Goal: Check status

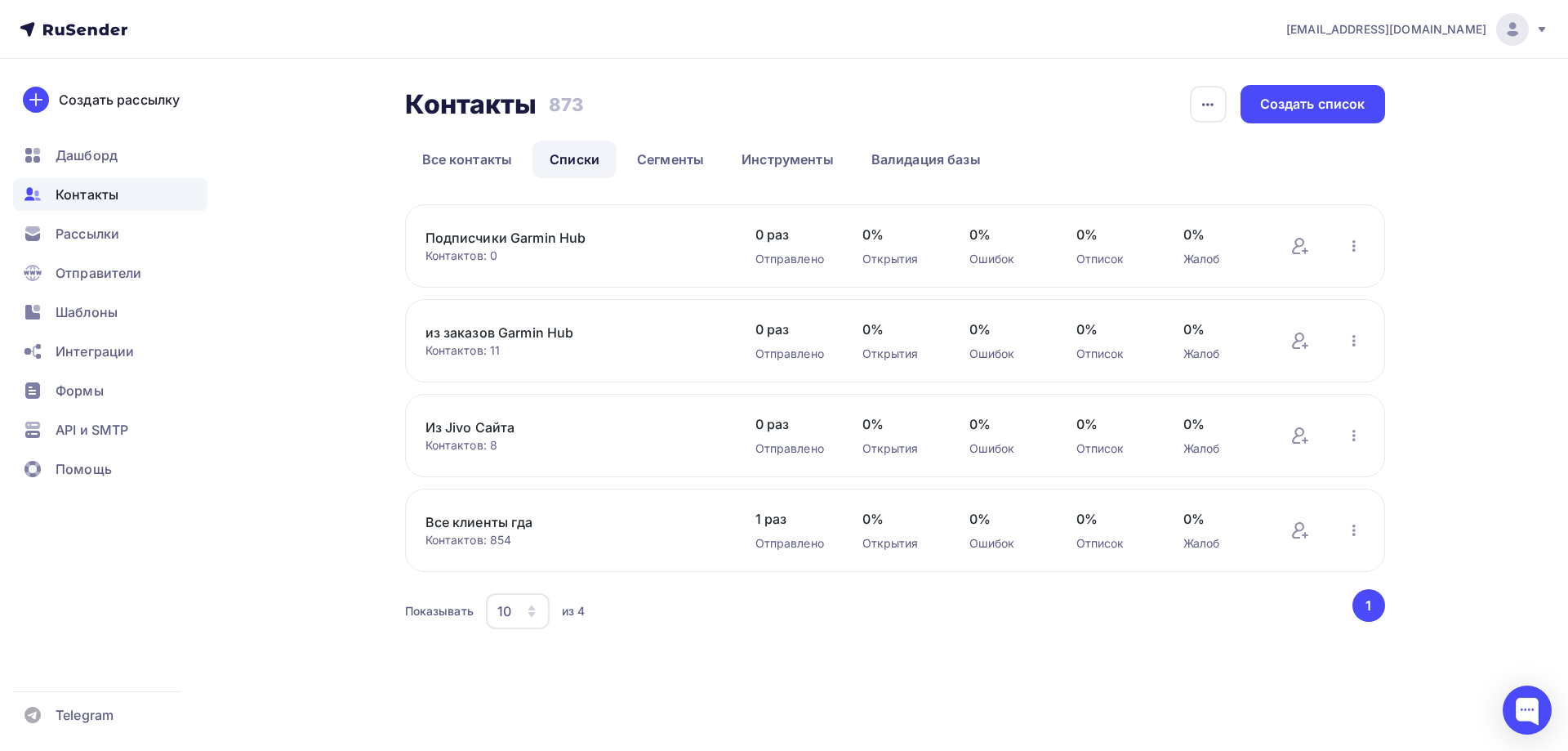
drag, startPoint x: 489, startPoint y: 540, endPoint x: 525, endPoint y: 546, distance: 36.5
click at [525, 542] on div "Контактов: 854" at bounding box center [573, 540] width 298 height 16
click at [98, 234] on span "Рассылки" at bounding box center [88, 234] width 64 height 20
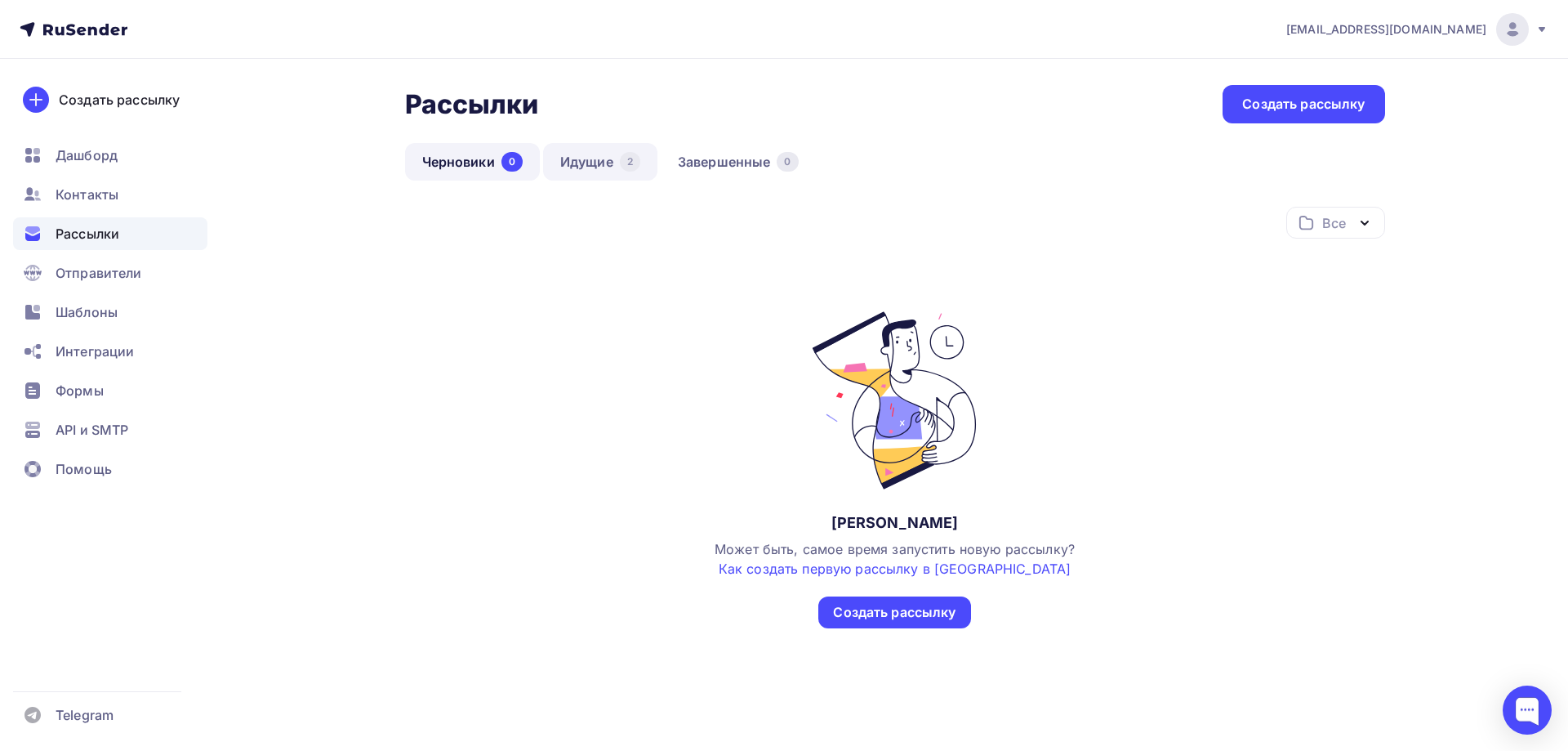
click at [584, 165] on link "Идущие 2" at bounding box center [599, 162] width 114 height 38
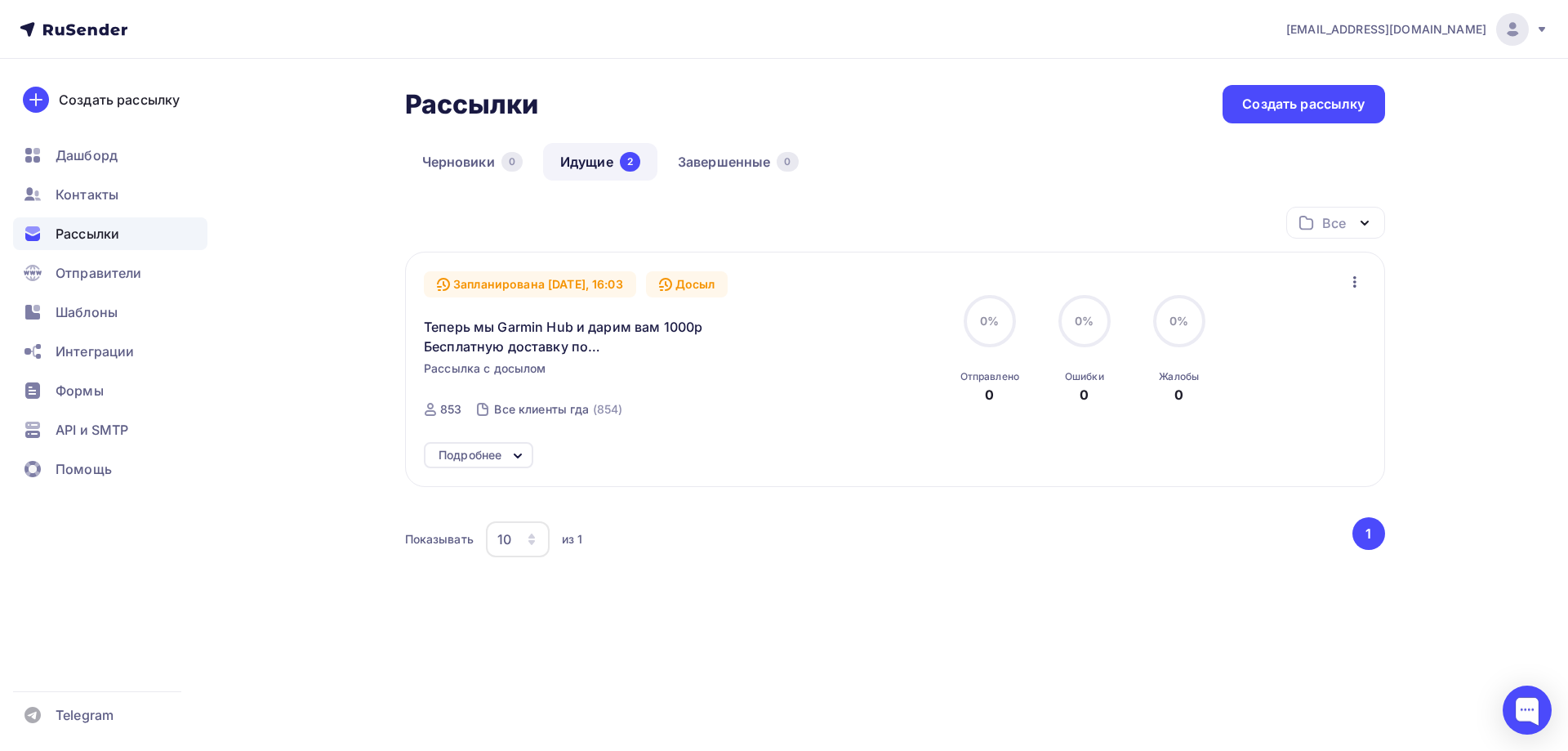
click at [502, 457] on div "Подробнее" at bounding box center [469, 455] width 63 height 20
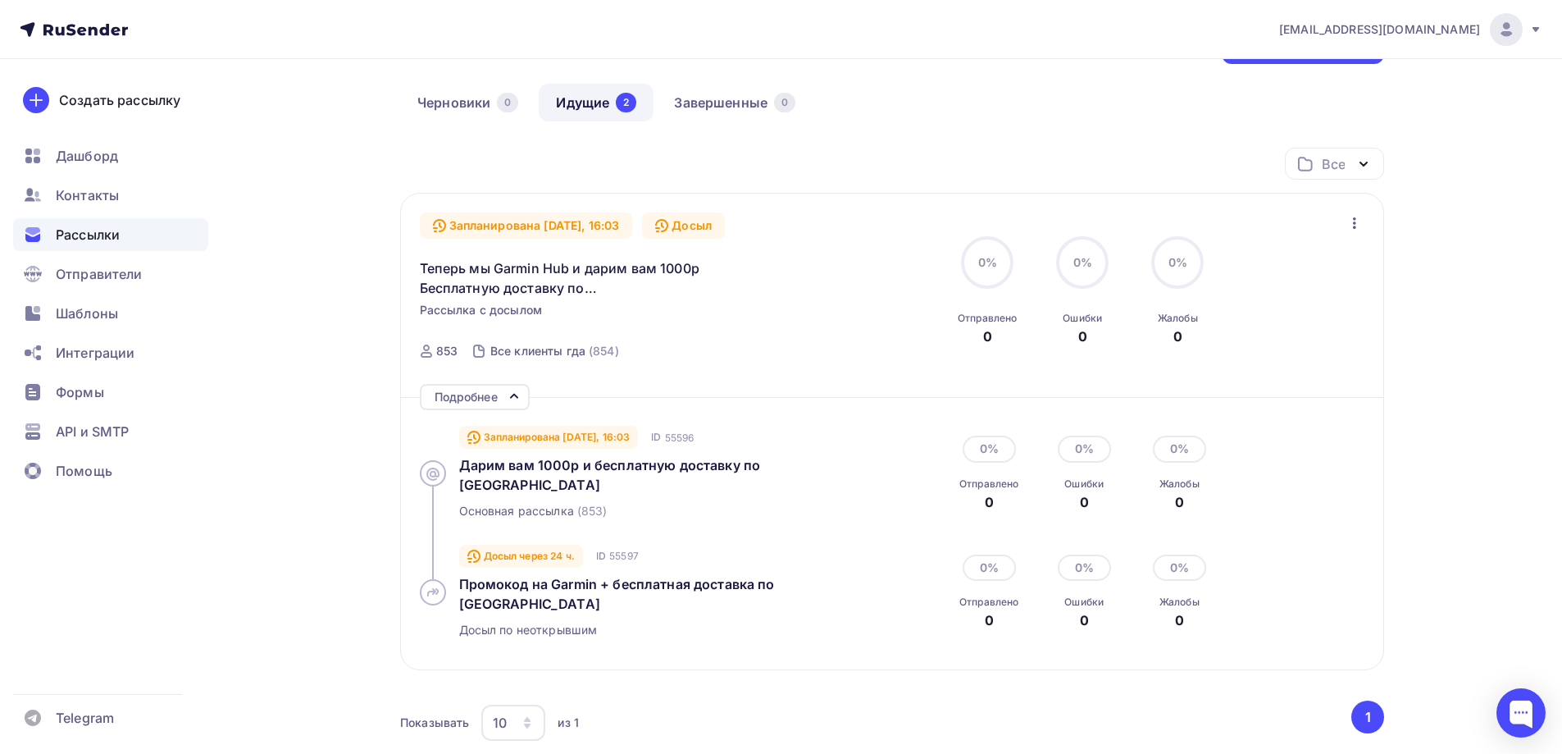
scroll to position [214, 0]
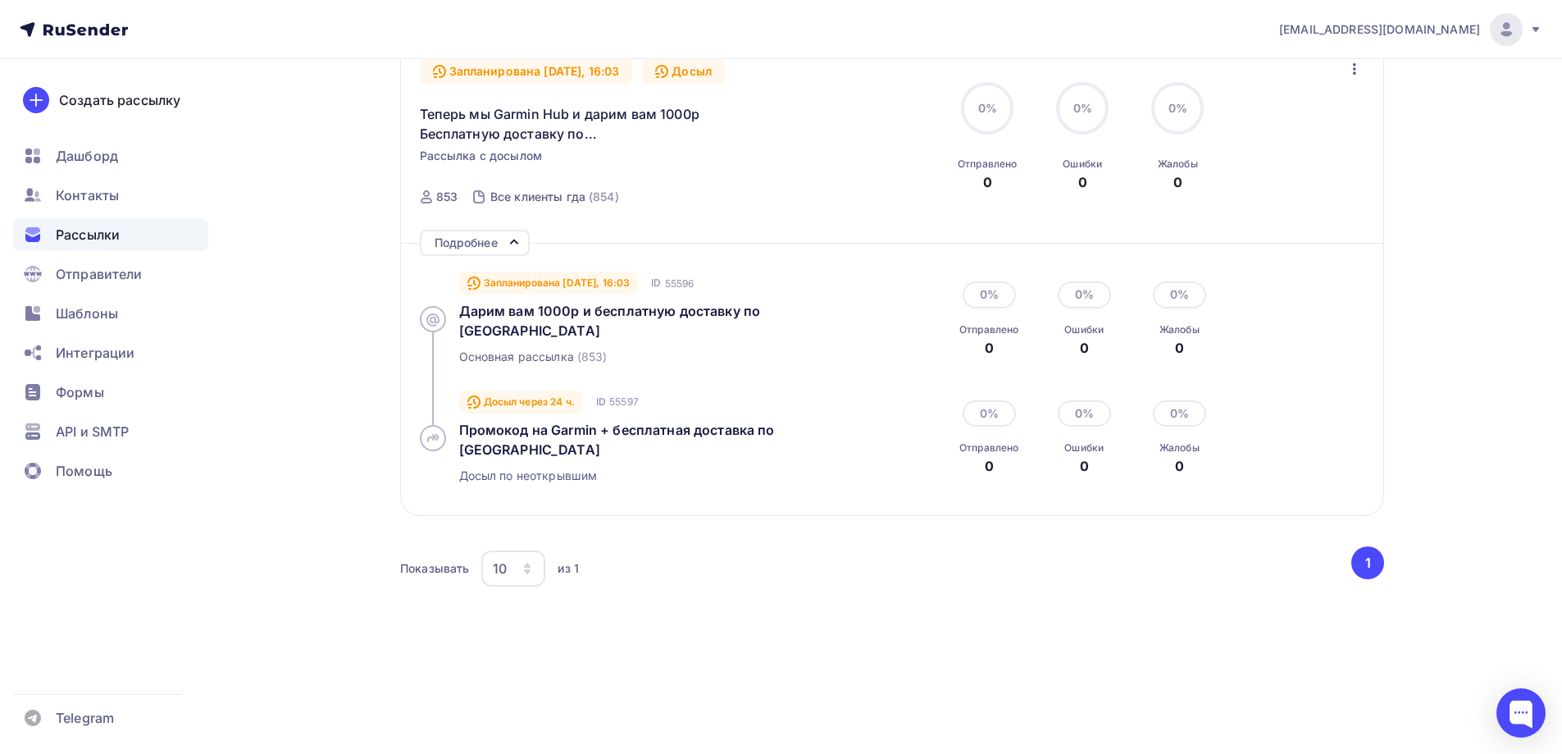
drag, startPoint x: 1370, startPoint y: 561, endPoint x: 769, endPoint y: 589, distance: 601.8
click at [794, 618] on div "Все Все папки Создать новую папку Запланирована [DATE], 16:03 Досыл Теперь мы G…" at bounding box center [892, 320] width 984 height 654
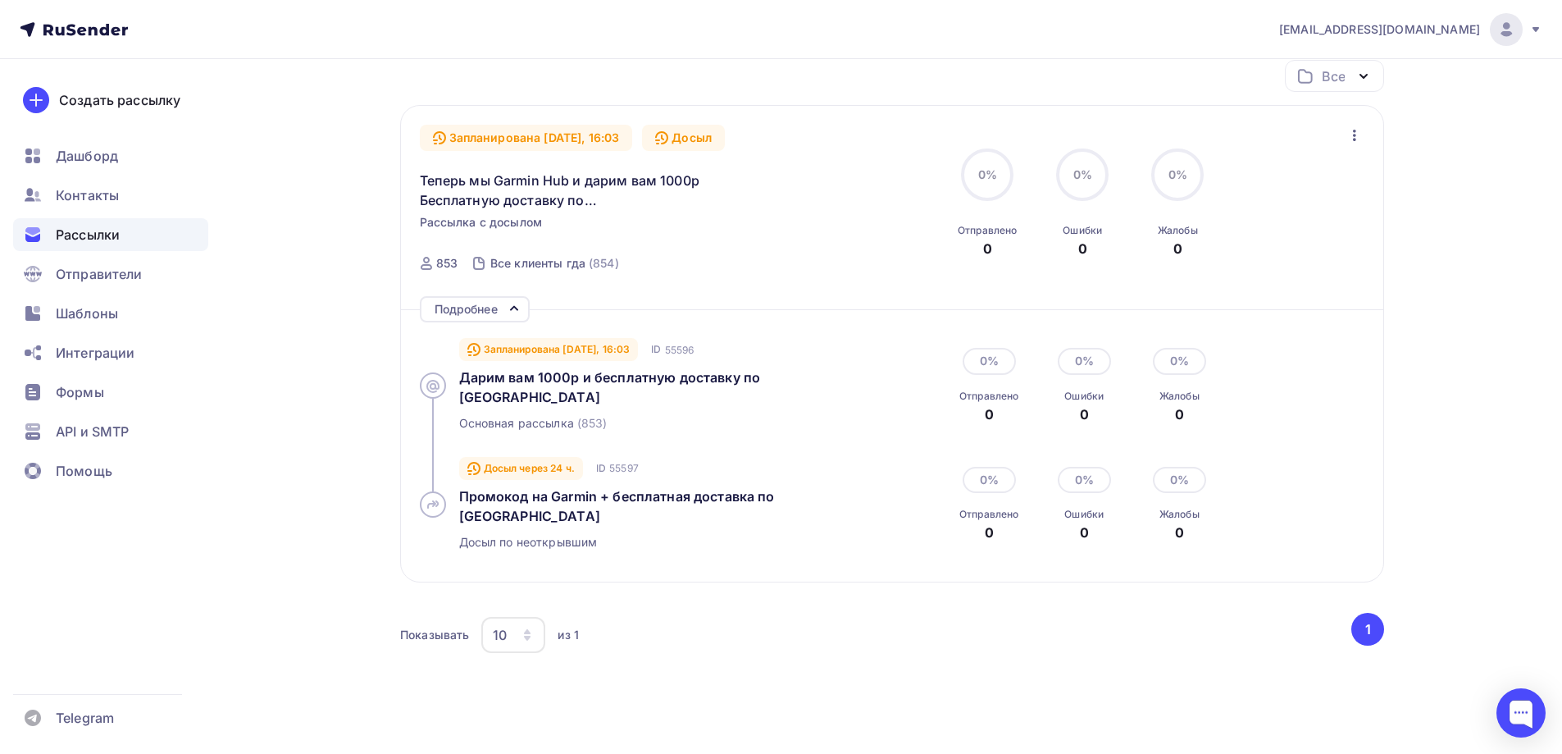
scroll to position [50, 0]
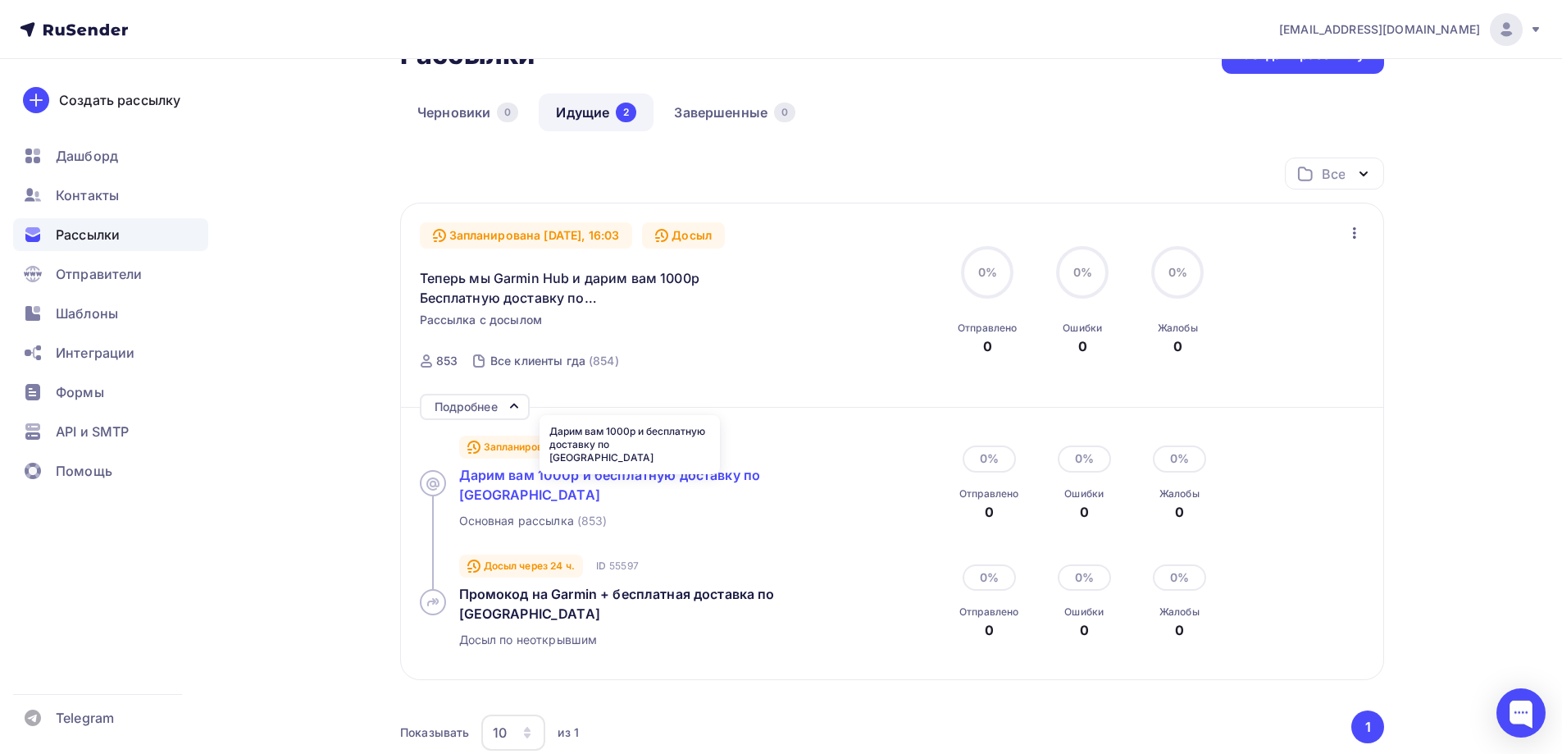
click at [504, 475] on span "Дарим вам 1000р и бесплатную доставку по [GEOGRAPHIC_DATA]" at bounding box center [610, 485] width 302 height 36
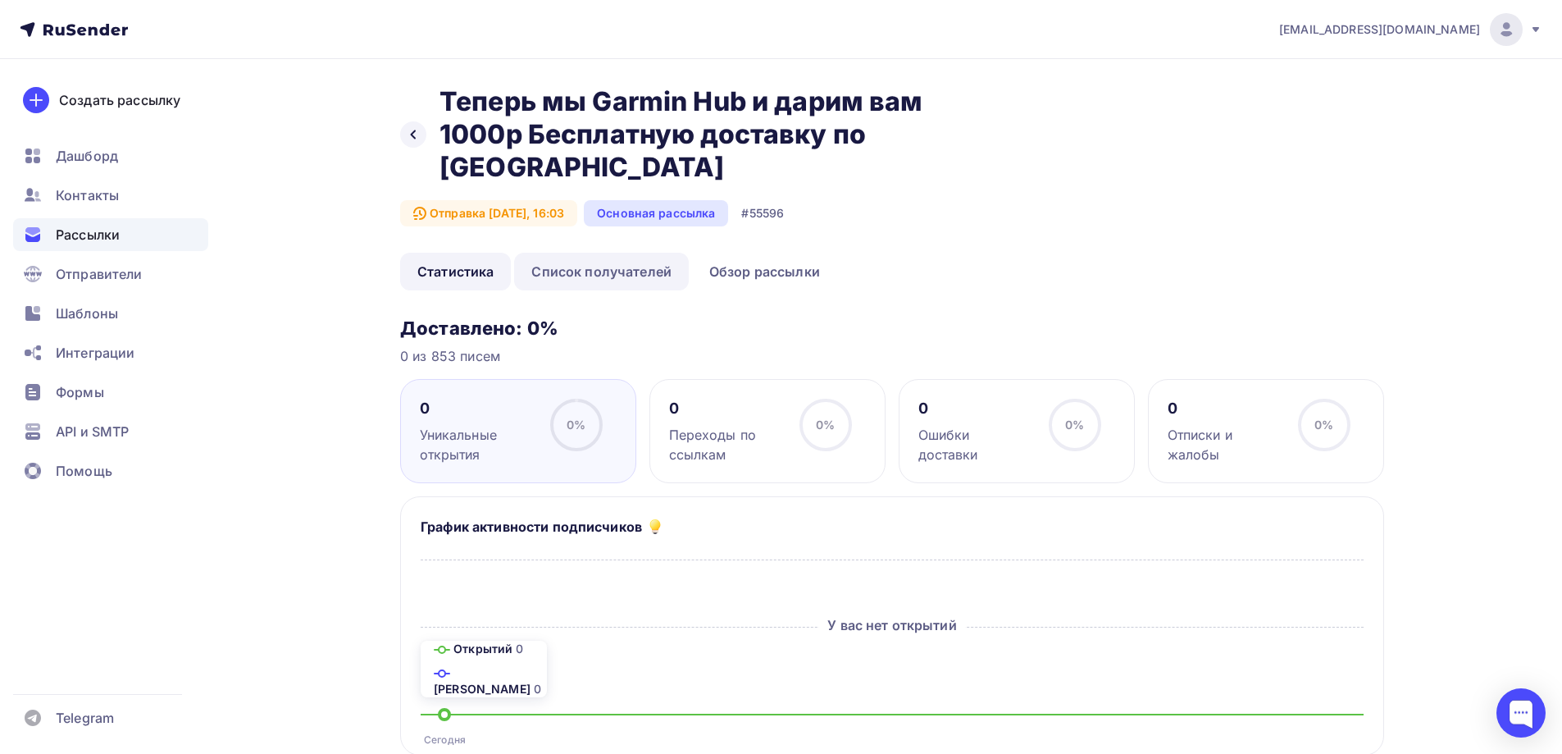
click at [590, 275] on link "Список получателей" at bounding box center [601, 272] width 175 height 38
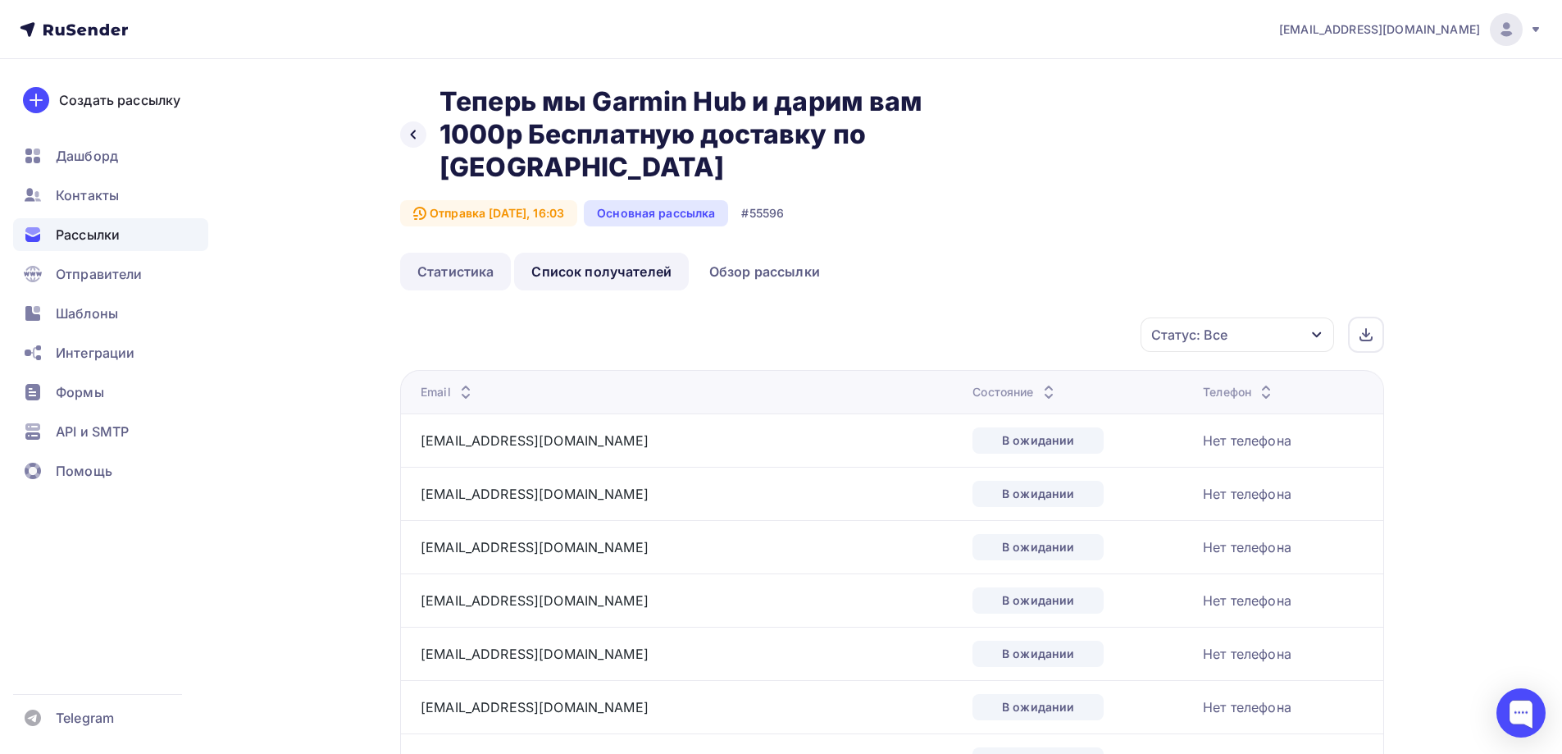
drag, startPoint x: 482, startPoint y: 267, endPoint x: 441, endPoint y: 174, distance: 102.1
click at [481, 267] on link "Статистика" at bounding box center [455, 272] width 111 height 38
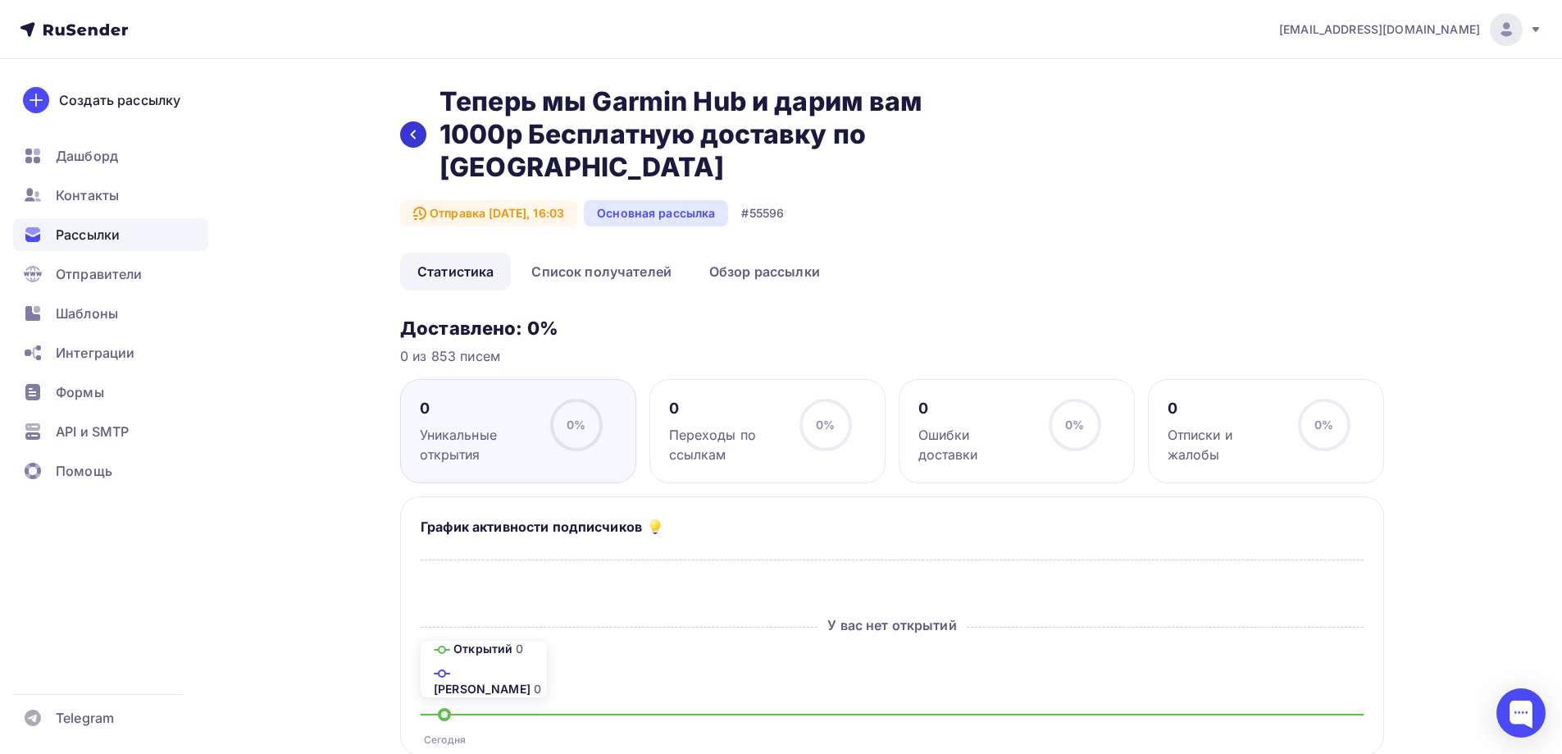
click at [417, 142] on div at bounding box center [413, 134] width 26 height 26
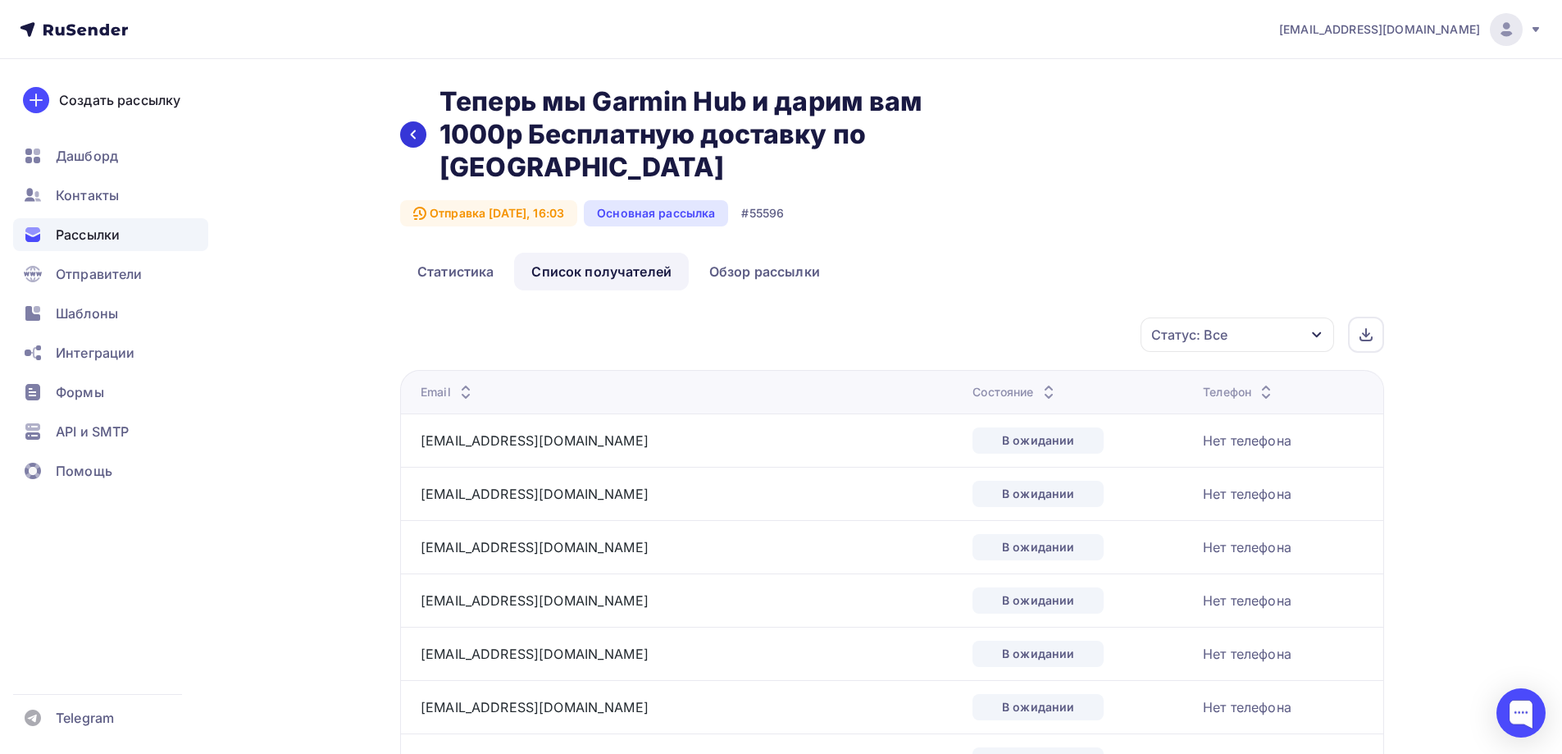
click at [416, 140] on icon at bounding box center [413, 134] width 13 height 13
